Goal: Find specific page/section: Find specific page/section

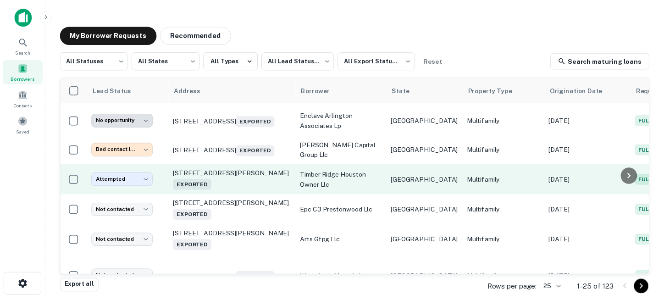
scroll to position [138, 0]
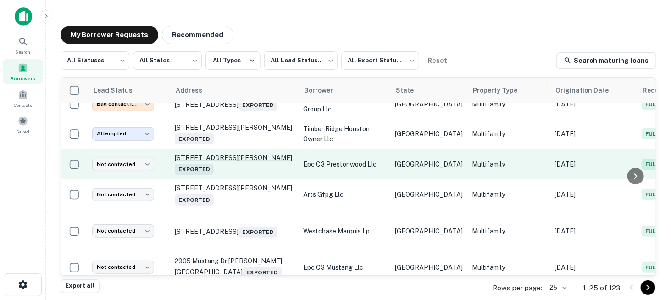
click at [243, 156] on p "[STREET_ADDRESS][PERSON_NAME] Exported" at bounding box center [234, 164] width 119 height 21
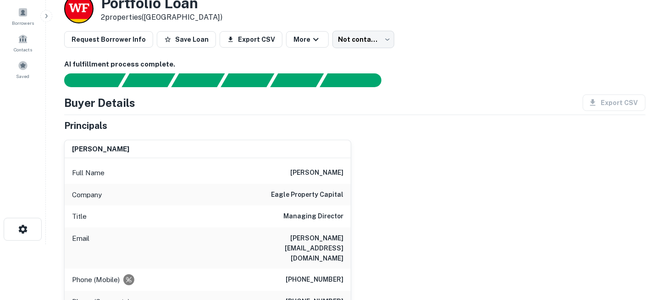
scroll to position [46, 0]
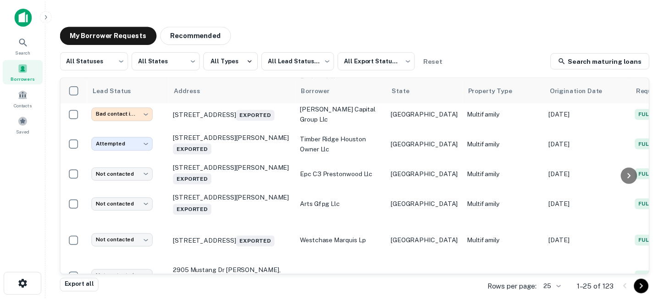
scroll to position [138, 0]
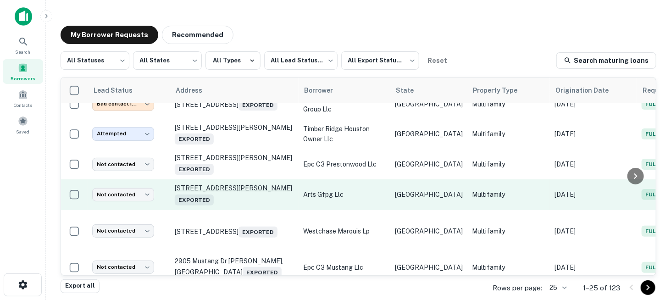
click at [213, 188] on p "[STREET_ADDRESS][PERSON_NAME] Exported" at bounding box center [234, 194] width 119 height 21
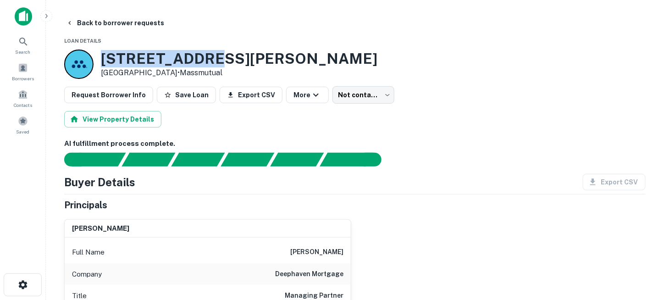
drag, startPoint x: 104, startPoint y: 57, endPoint x: 196, endPoint y: 60, distance: 92.7
click at [196, 60] on h3 "[STREET_ADDRESS][PERSON_NAME]" at bounding box center [239, 58] width 277 height 17
copy h3 "[STREET_ADDRESS][PERSON_NAME]"
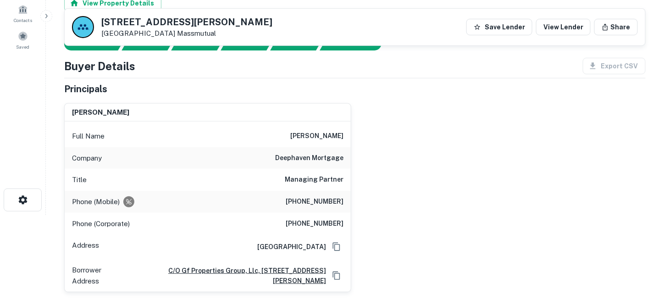
scroll to position [138, 0]
